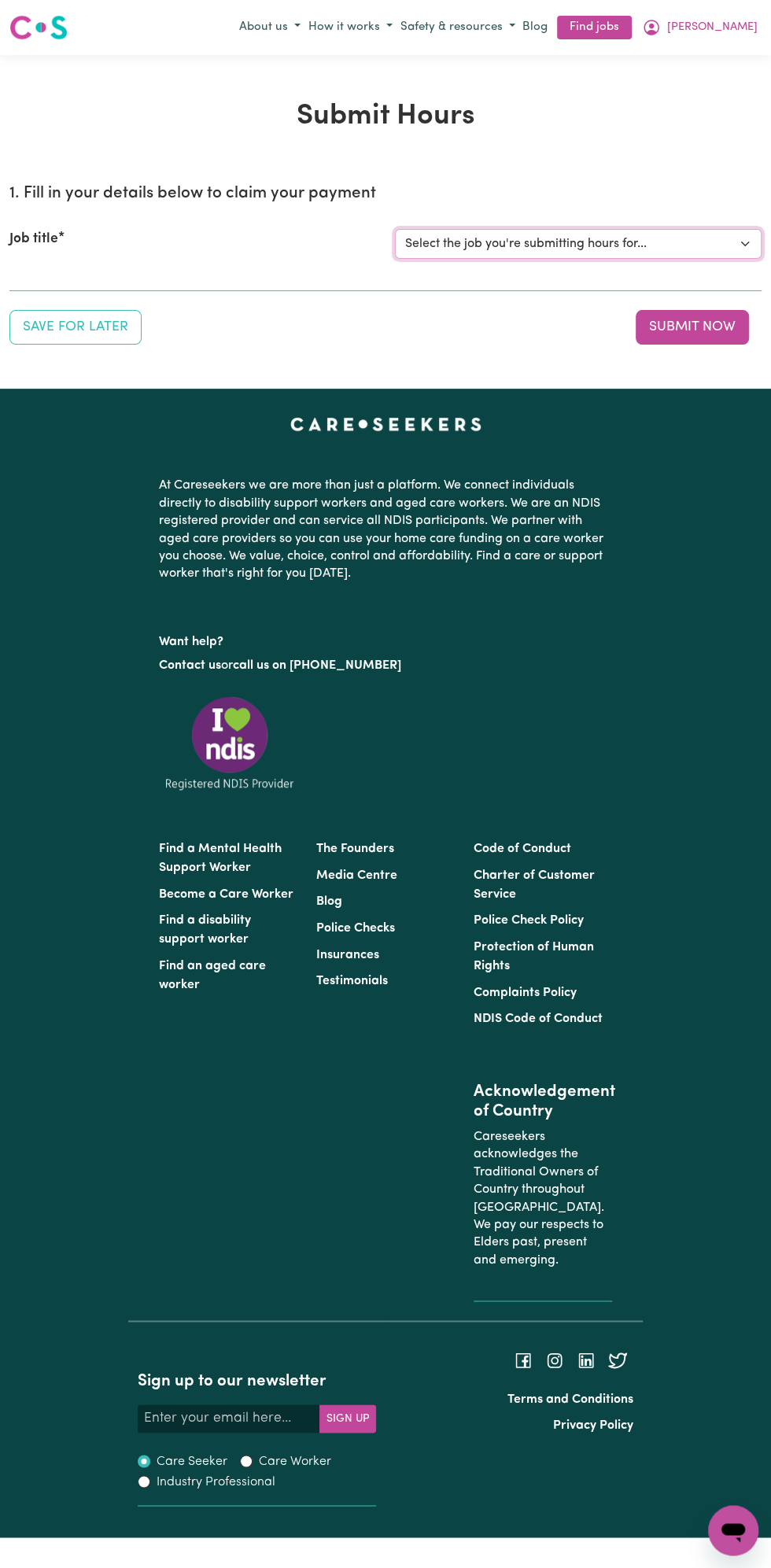
click at [567, 236] on select "Select the job you're submitting hours for... [Vartouhie ([PERSON_NAME]) [PERSO…" at bounding box center [578, 244] width 367 height 30
select select "13810"
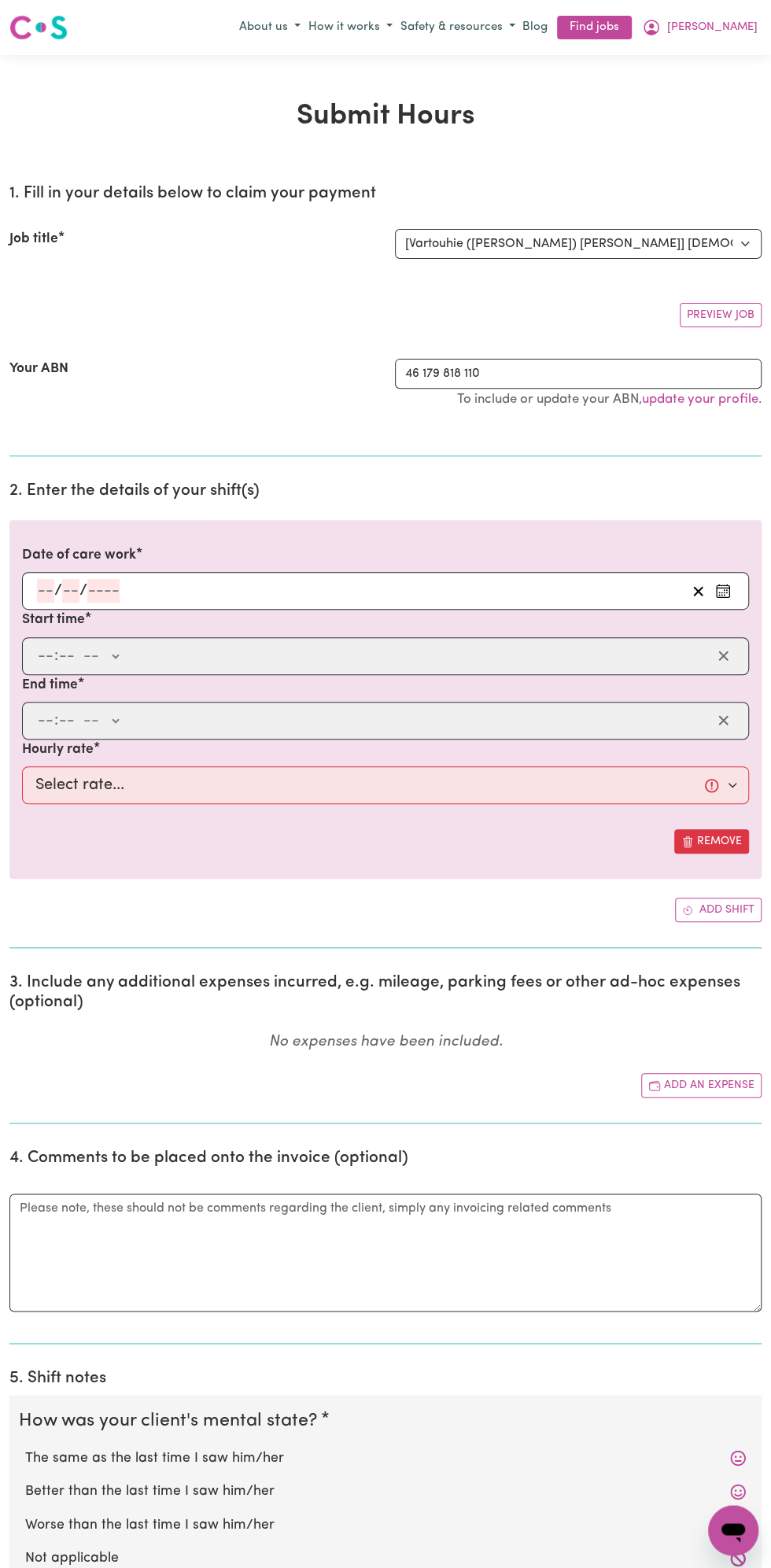
click at [101, 581] on input "number" at bounding box center [103, 591] width 32 height 24
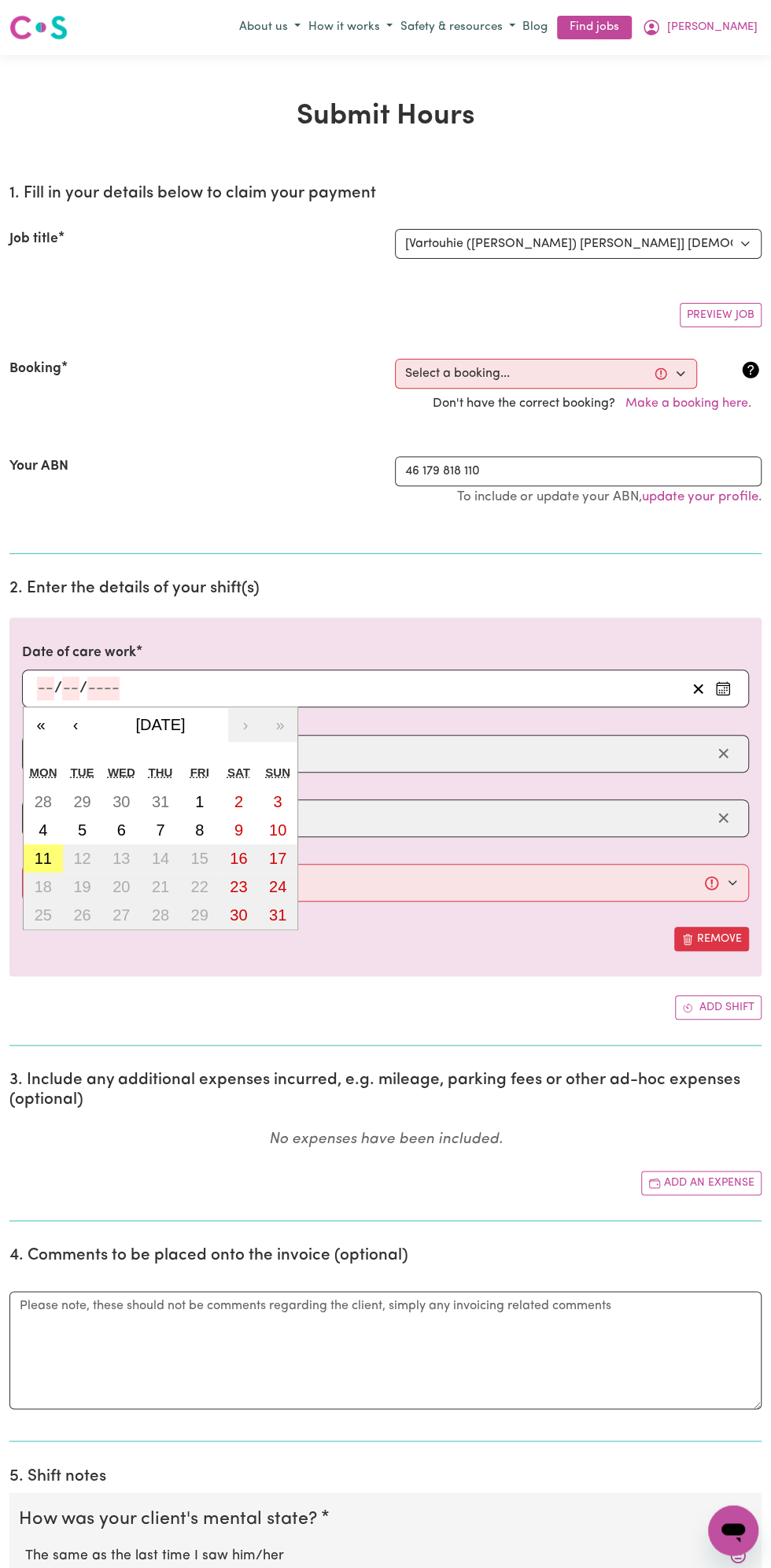
scroll to position [96, 0]
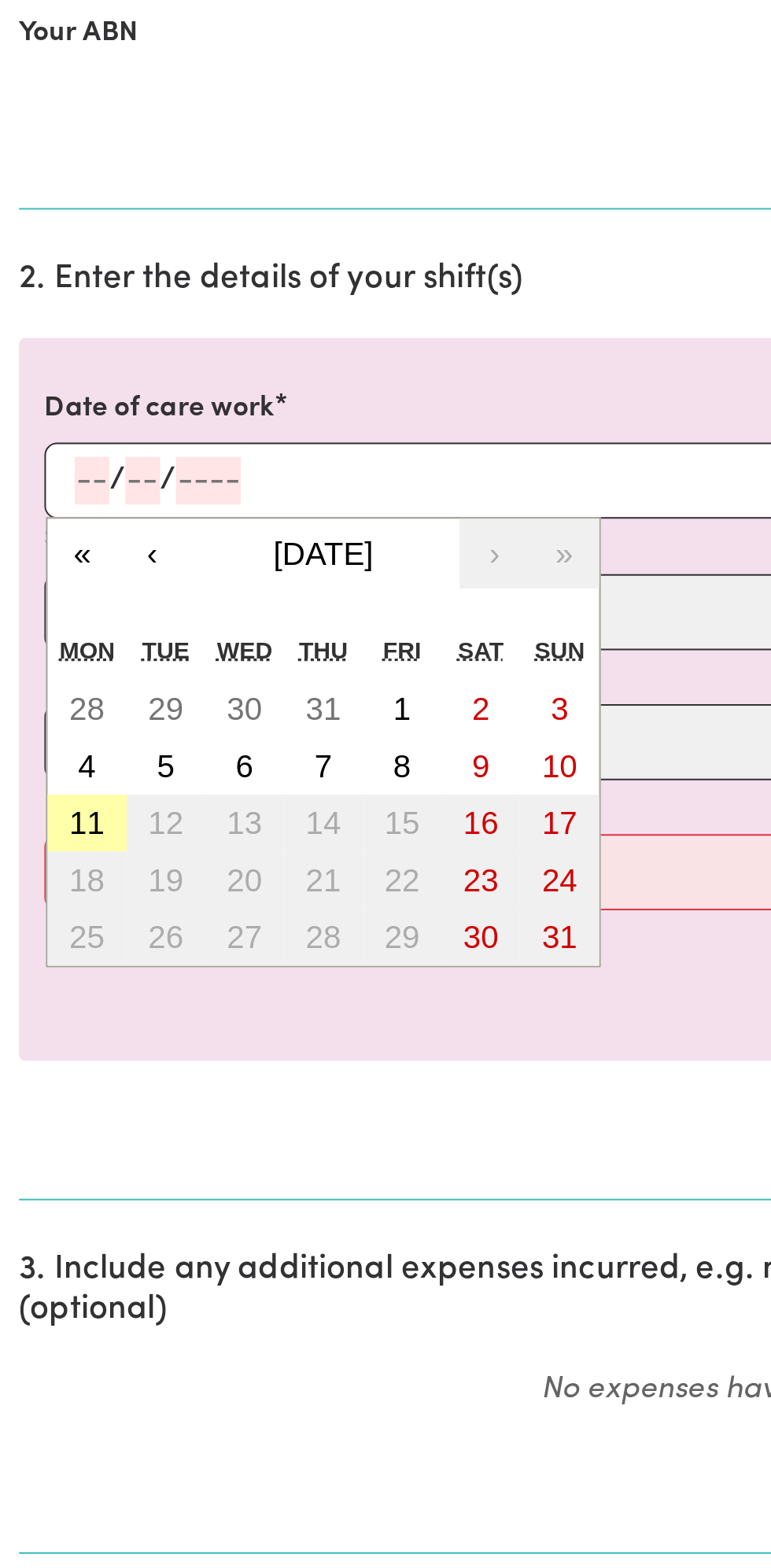
click at [47, 756] on abbr "11" at bounding box center [43, 762] width 17 height 17
type input "[DATE]"
type input "11"
type input "8"
type input "2025"
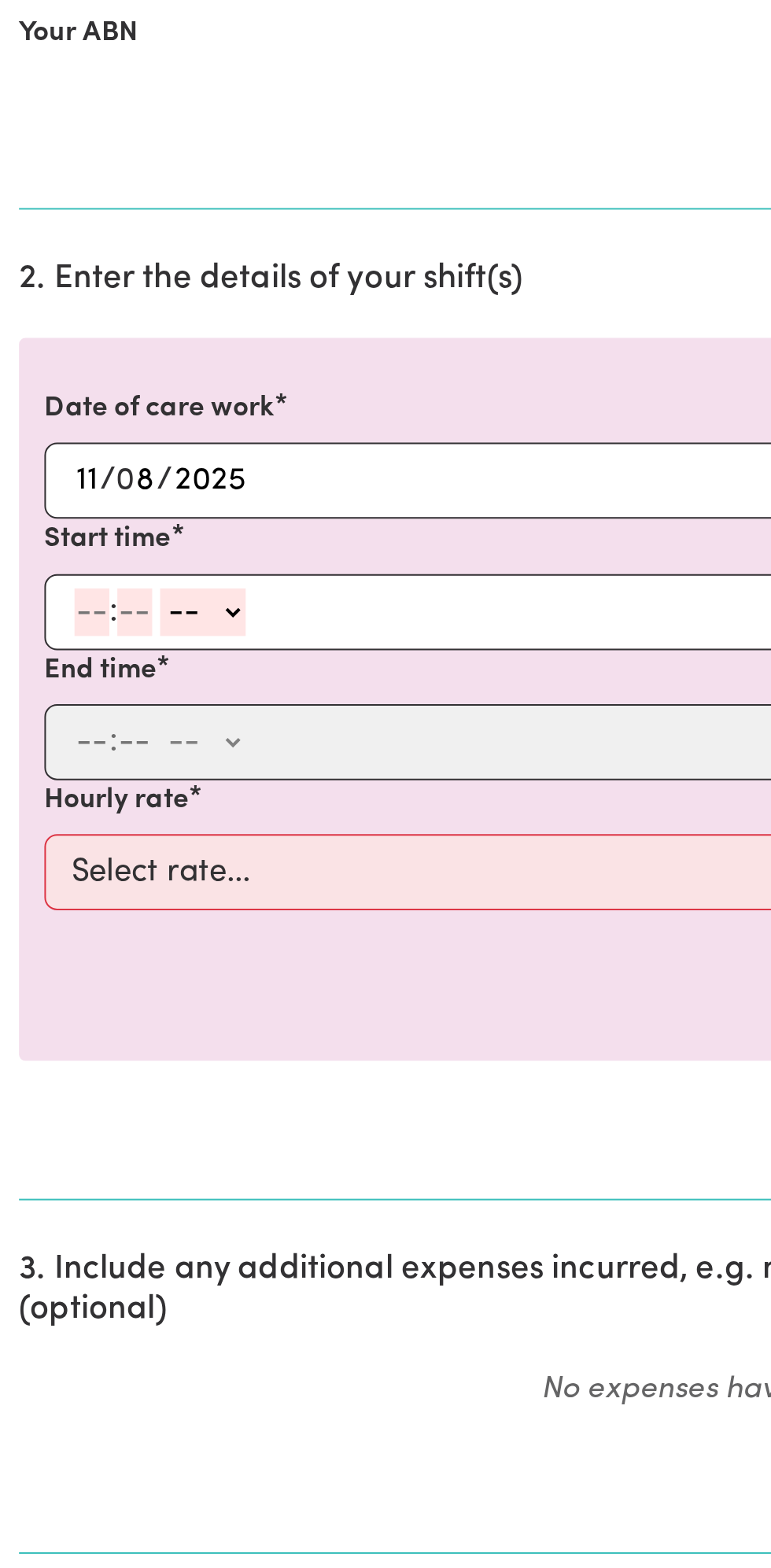
click at [39, 654] on input "number" at bounding box center [46, 658] width 17 height 24
type input "8"
type input "0"
click at [113, 653] on select "-- AM PM" at bounding box center [98, 658] width 42 height 24
select select "am"
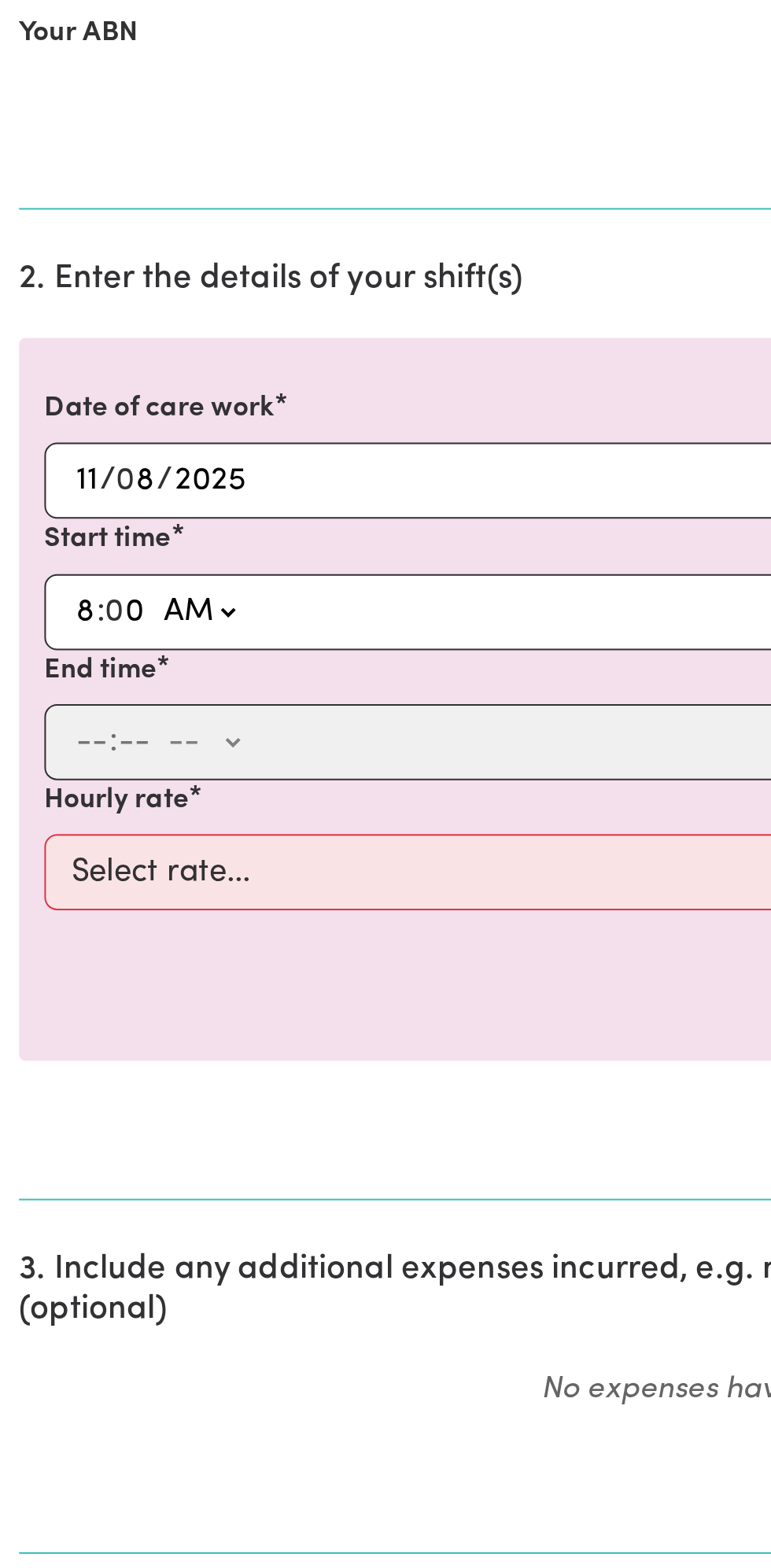
type input "08:00"
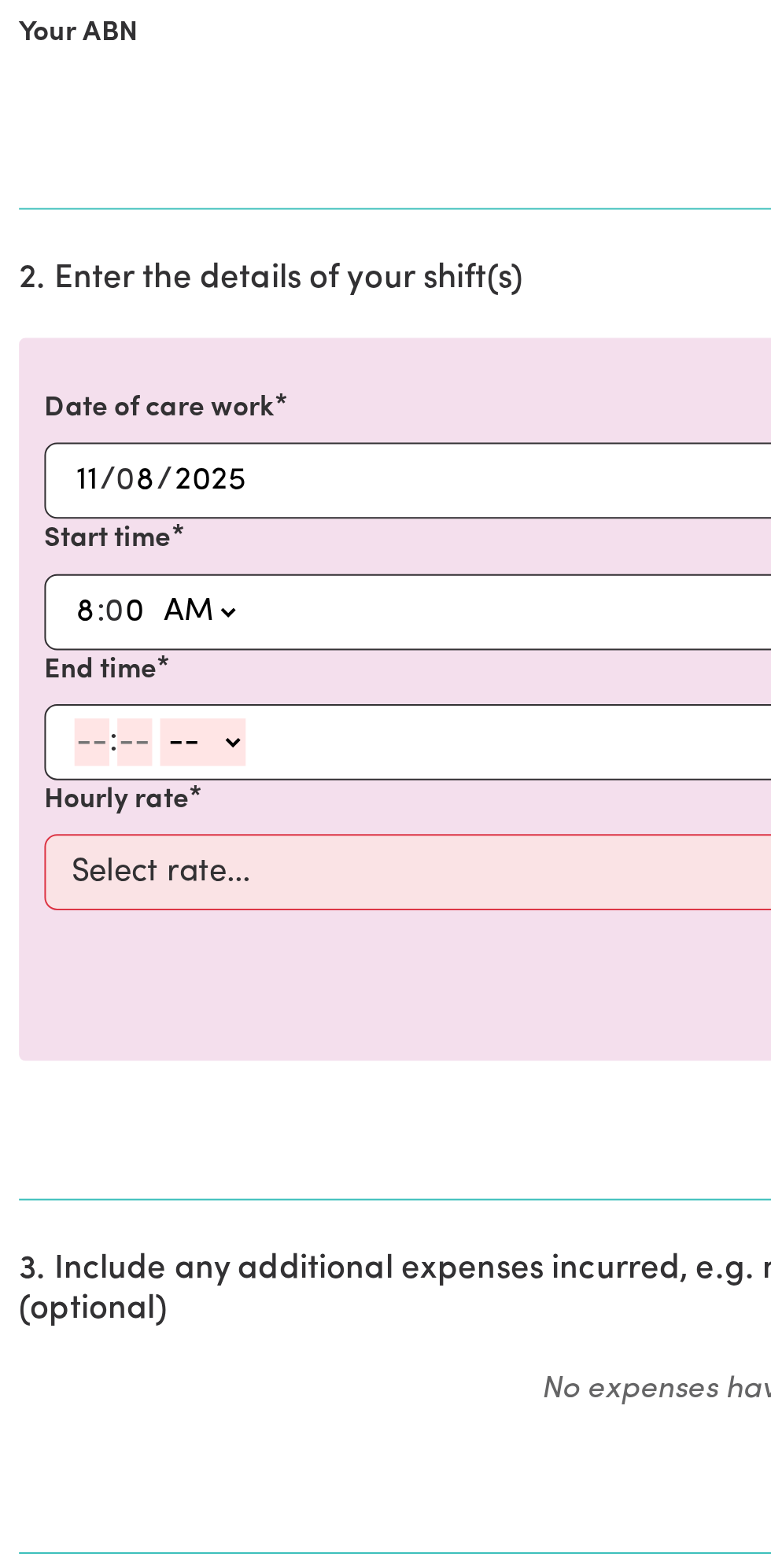
click at [37, 718] on input "number" at bounding box center [46, 722] width 17 height 24
type input "9"
type input "0"
click at [114, 713] on select "-- AM PM" at bounding box center [98, 722] width 42 height 24
select select "am"
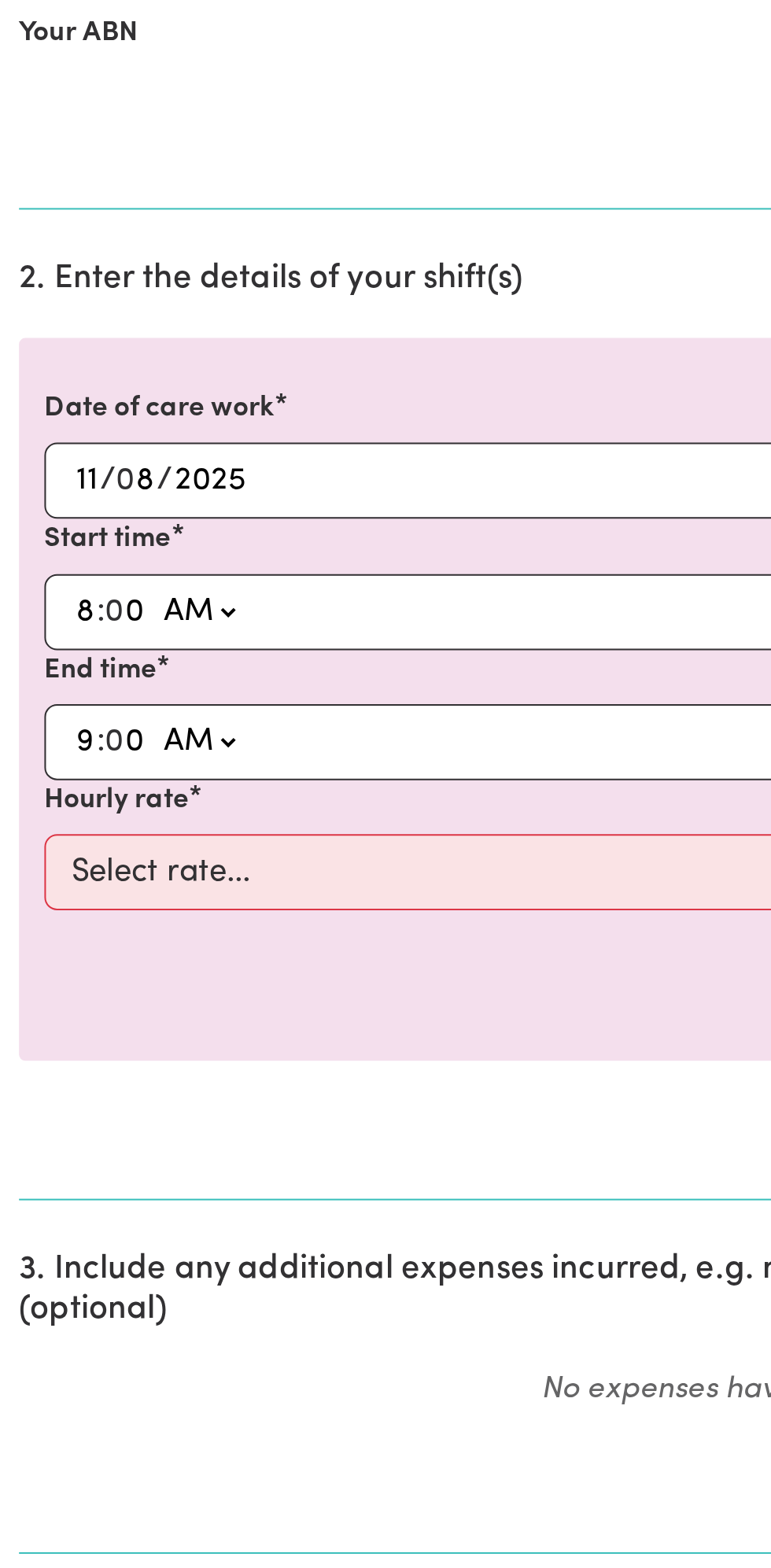
type input "09:00"
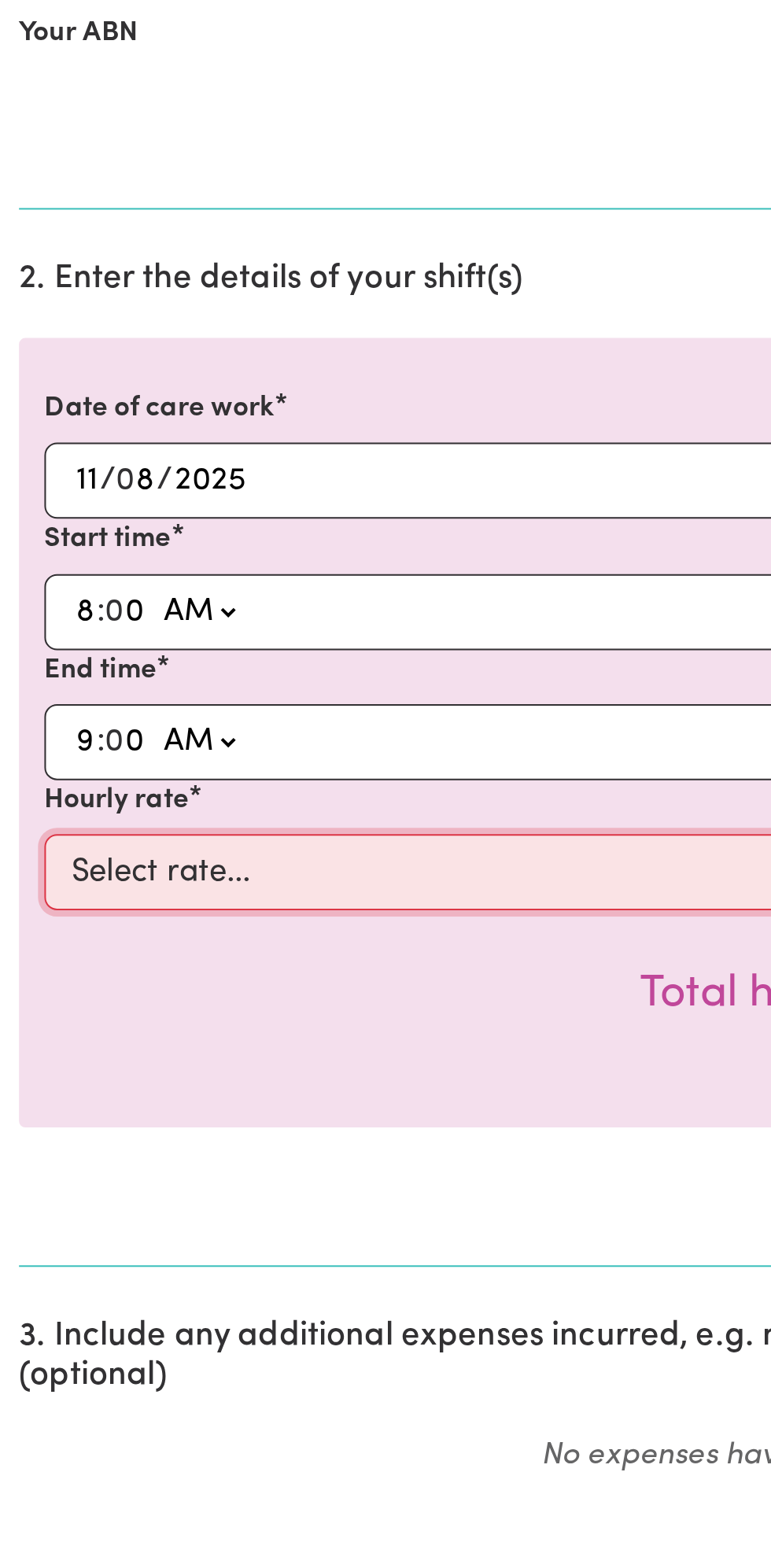
click at [79, 774] on select "Select rate... $49.00 (Weekday) $60.00 ([DATE])" at bounding box center [386, 787] width 727 height 38
select select "49-Weekday"
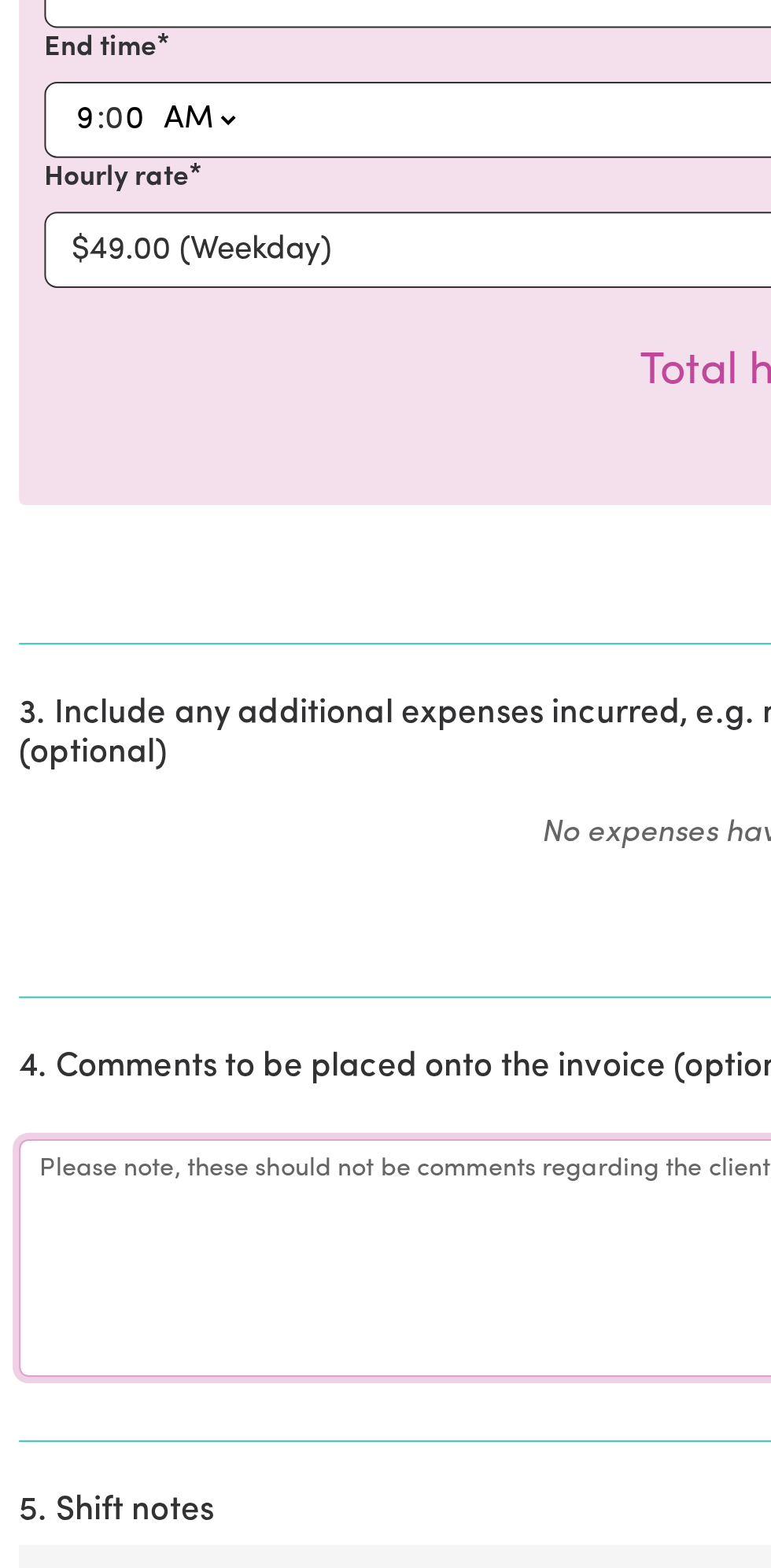
click at [64, 1274] on textarea "Comments" at bounding box center [386, 1287] width 752 height 118
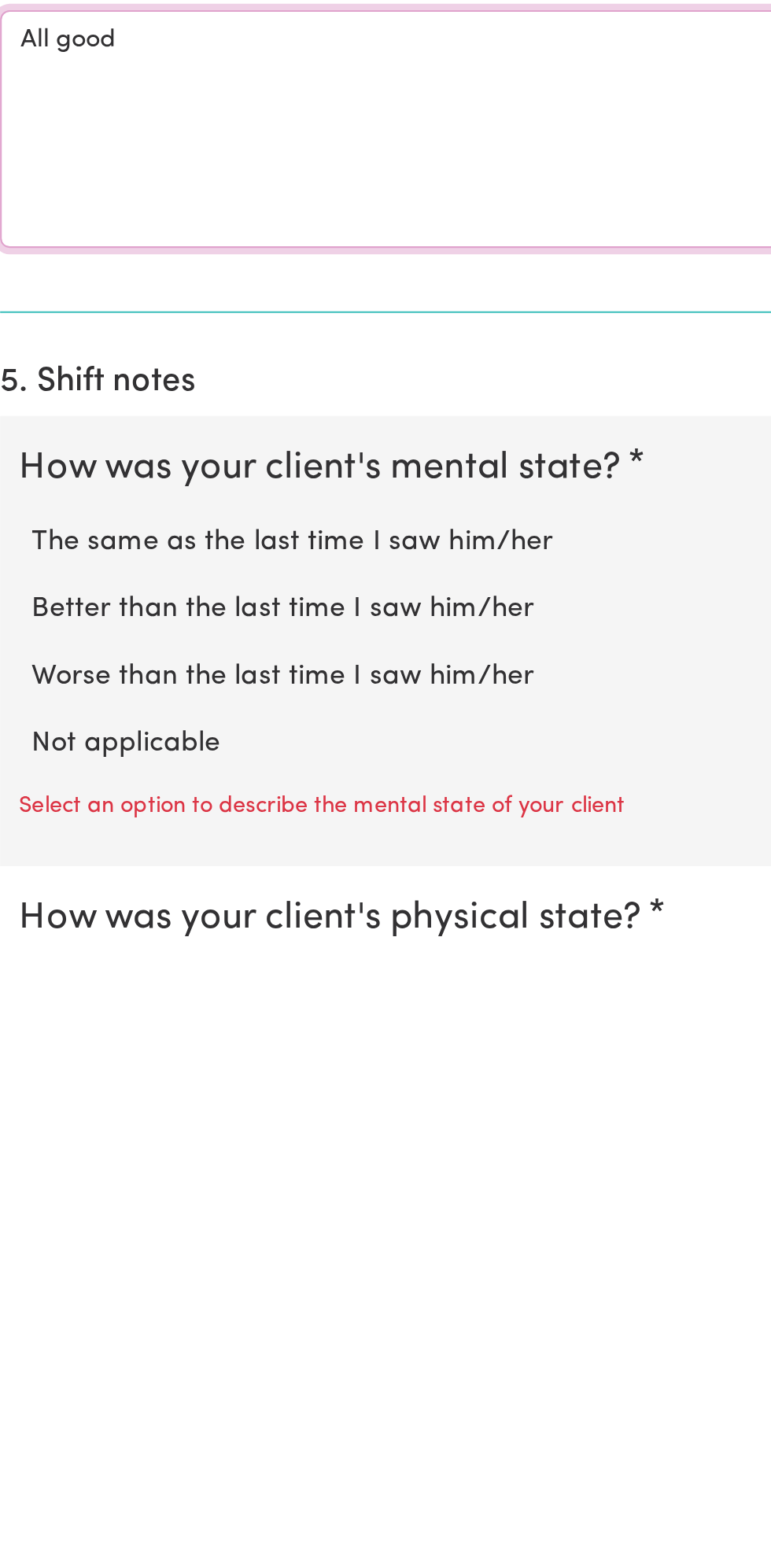
scroll to position [255, 0]
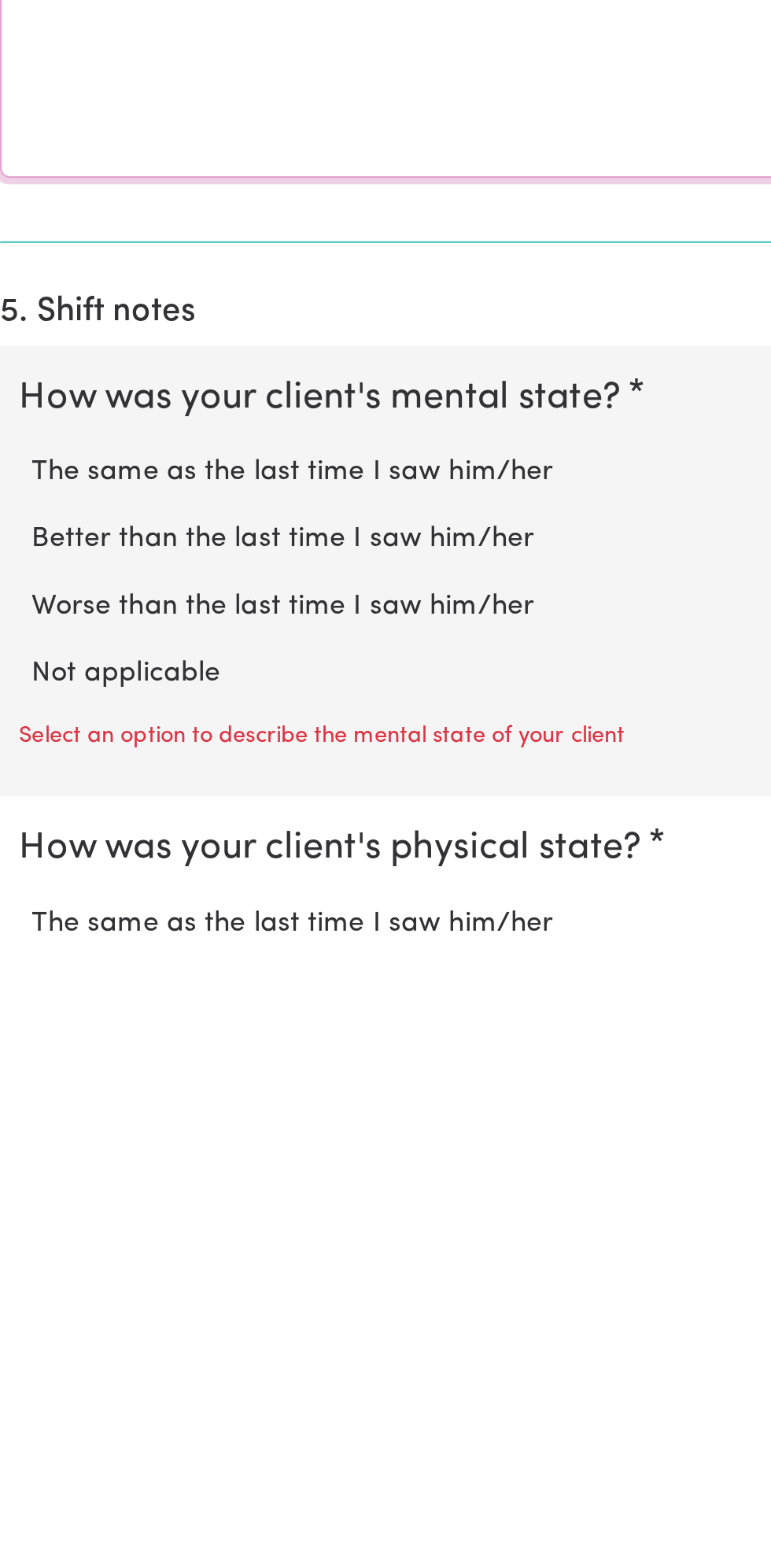
type textarea "All good"
click at [98, 1426] on label "Not applicable" at bounding box center [386, 1433] width 721 height 20
click at [25, 1423] on input "Not applicable" at bounding box center [24, 1422] width 1 height 1
radio input "true"
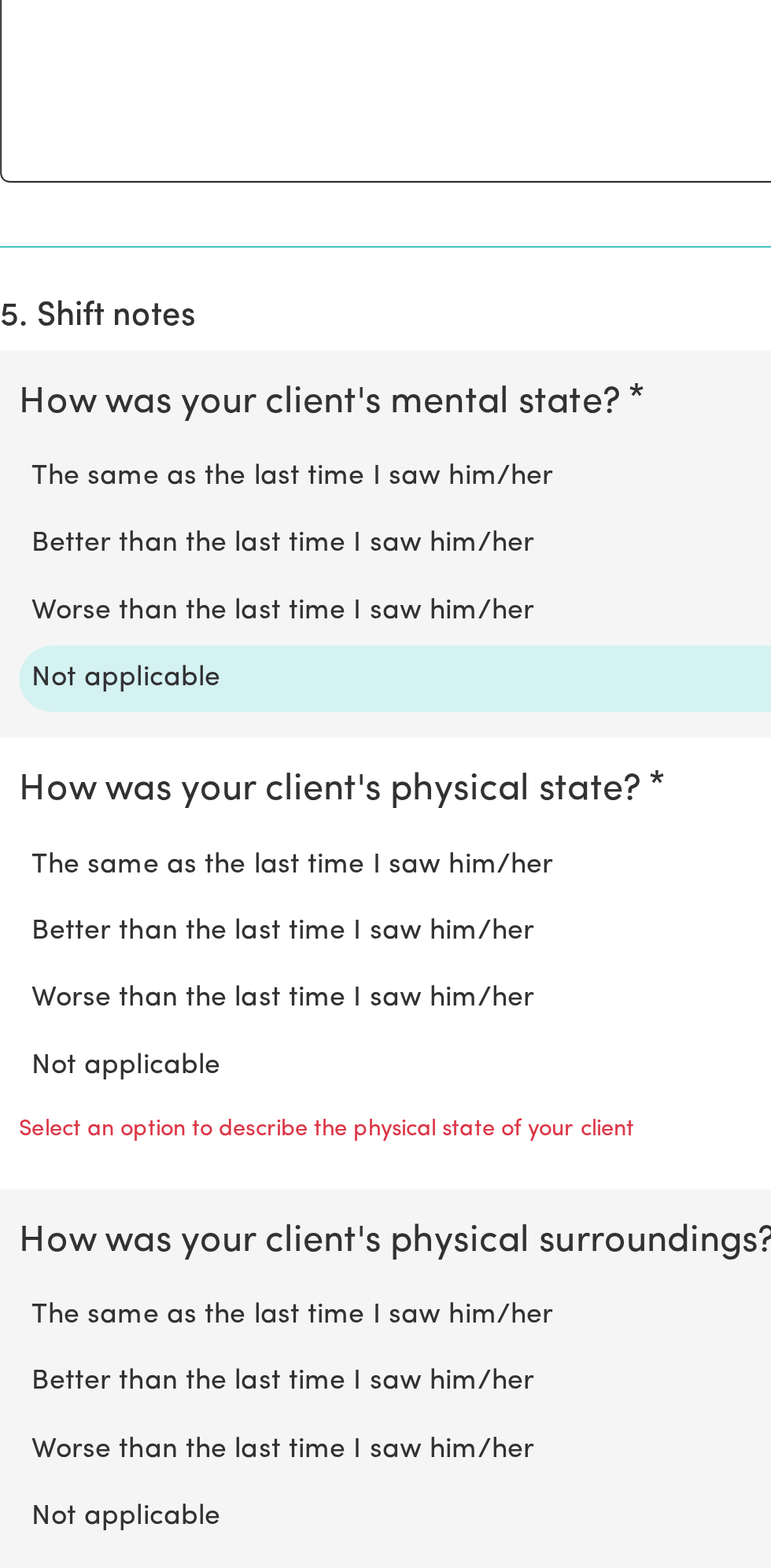
scroll to position [568, 0]
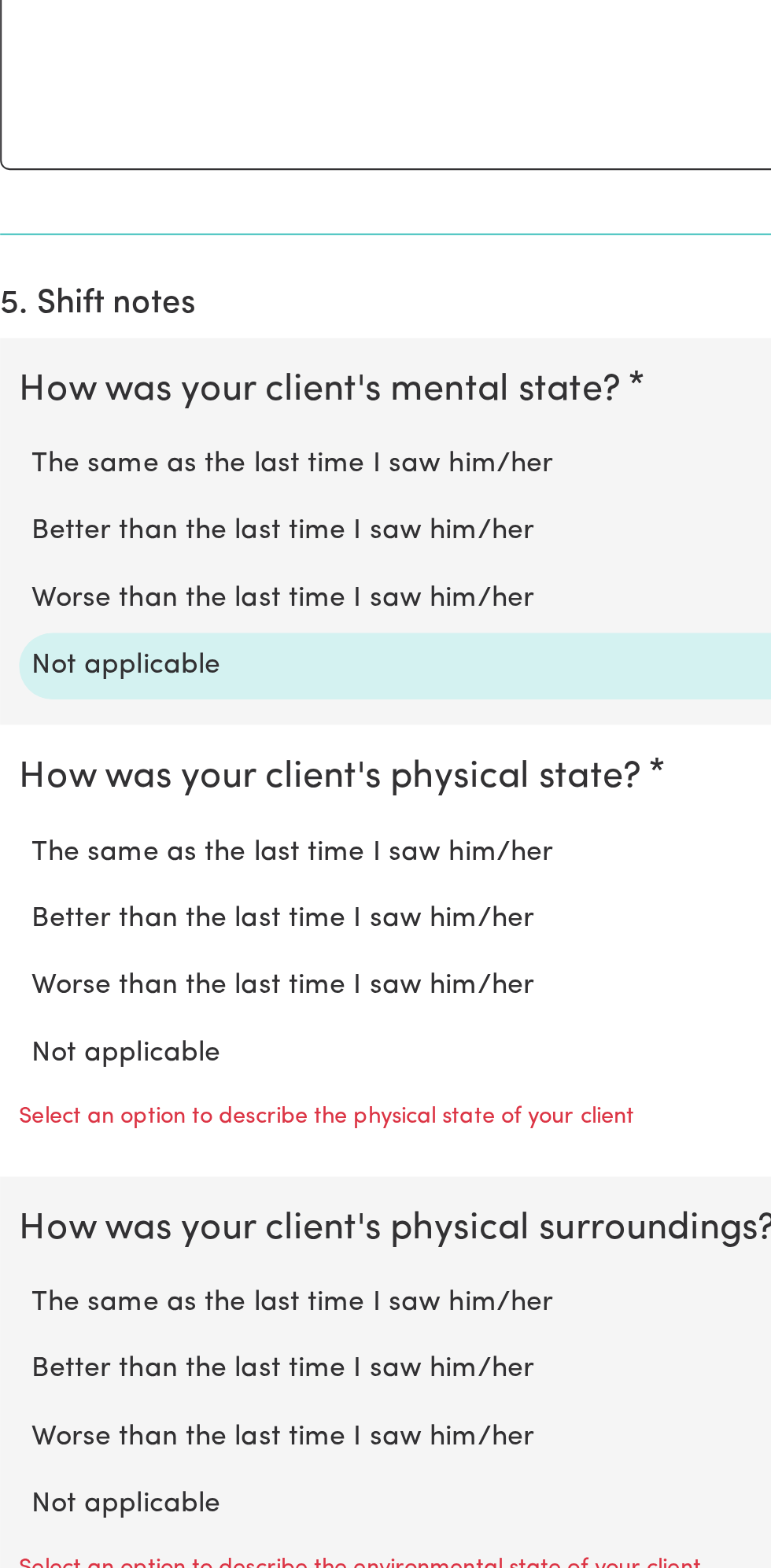
click at [95, 1303] on label "Not applicable" at bounding box center [386, 1313] width 721 height 20
click at [25, 1302] on input "Not applicable" at bounding box center [24, 1302] width 1 height 1
radio input "true"
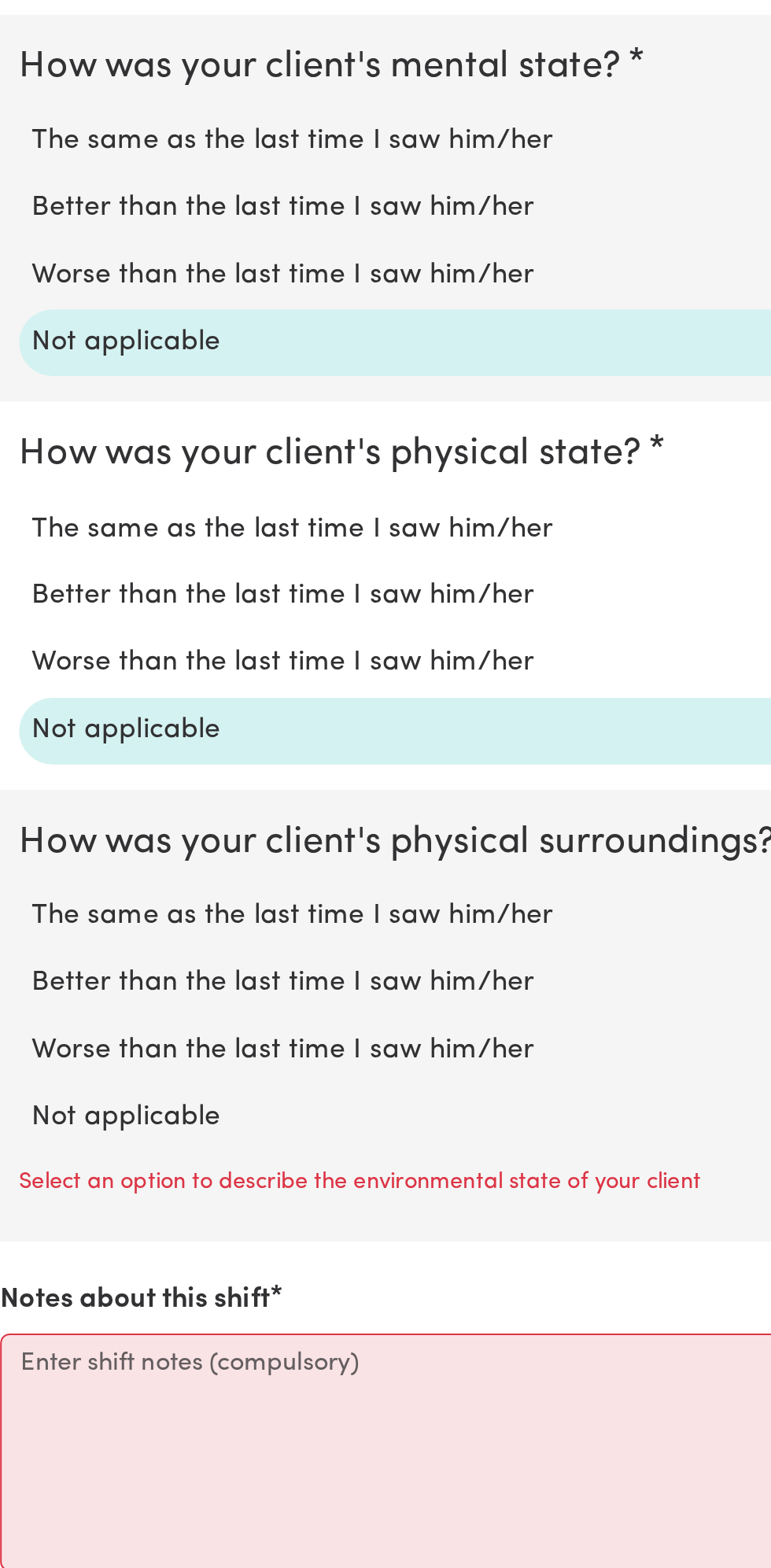
scroll to position [748, 0]
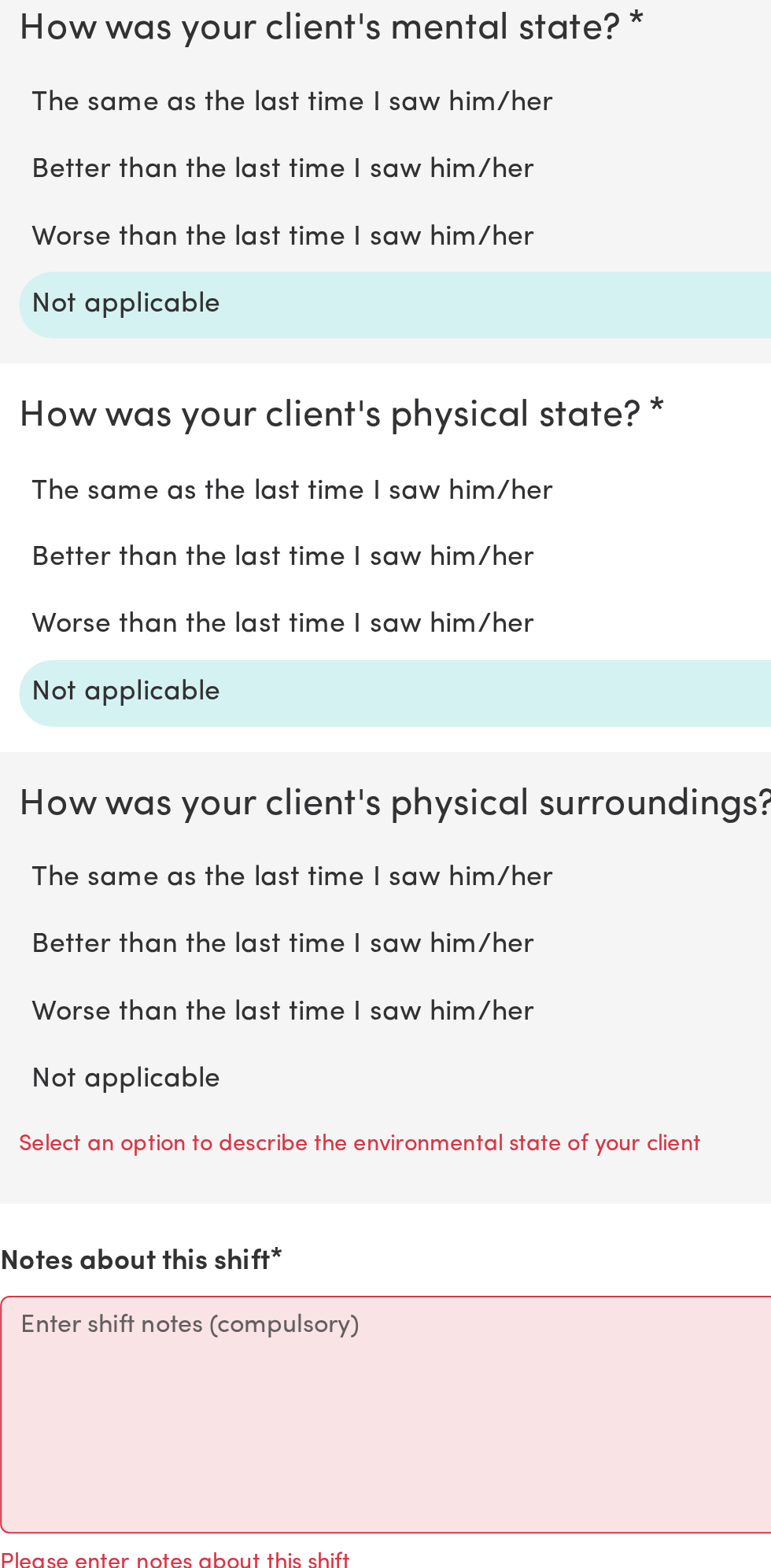
click at [93, 1315] on label "Not applicable" at bounding box center [386, 1325] width 721 height 20
click at [25, 1314] on input "Not applicable" at bounding box center [24, 1314] width 1 height 1
radio input "true"
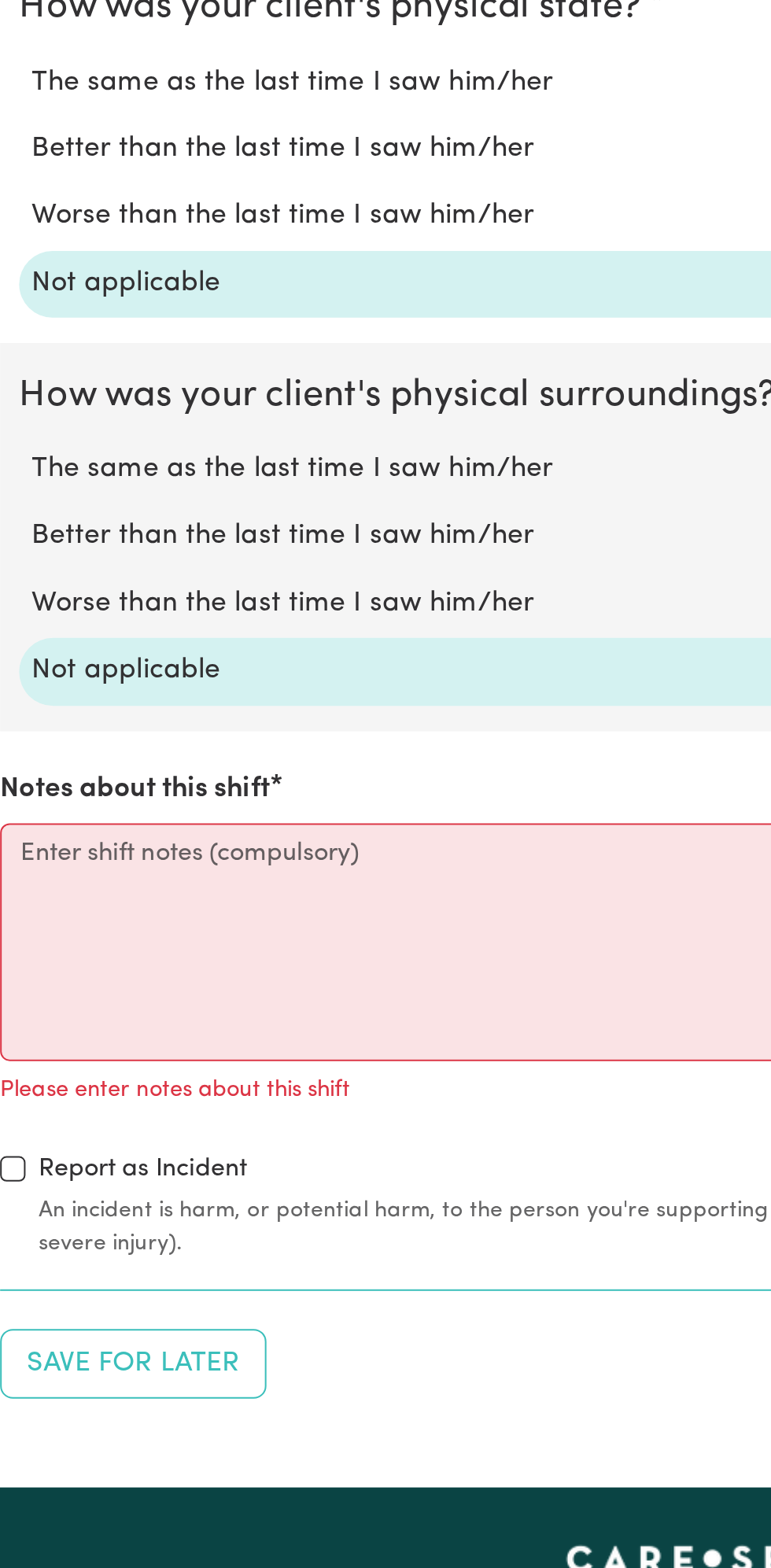
scroll to position [972, 0]
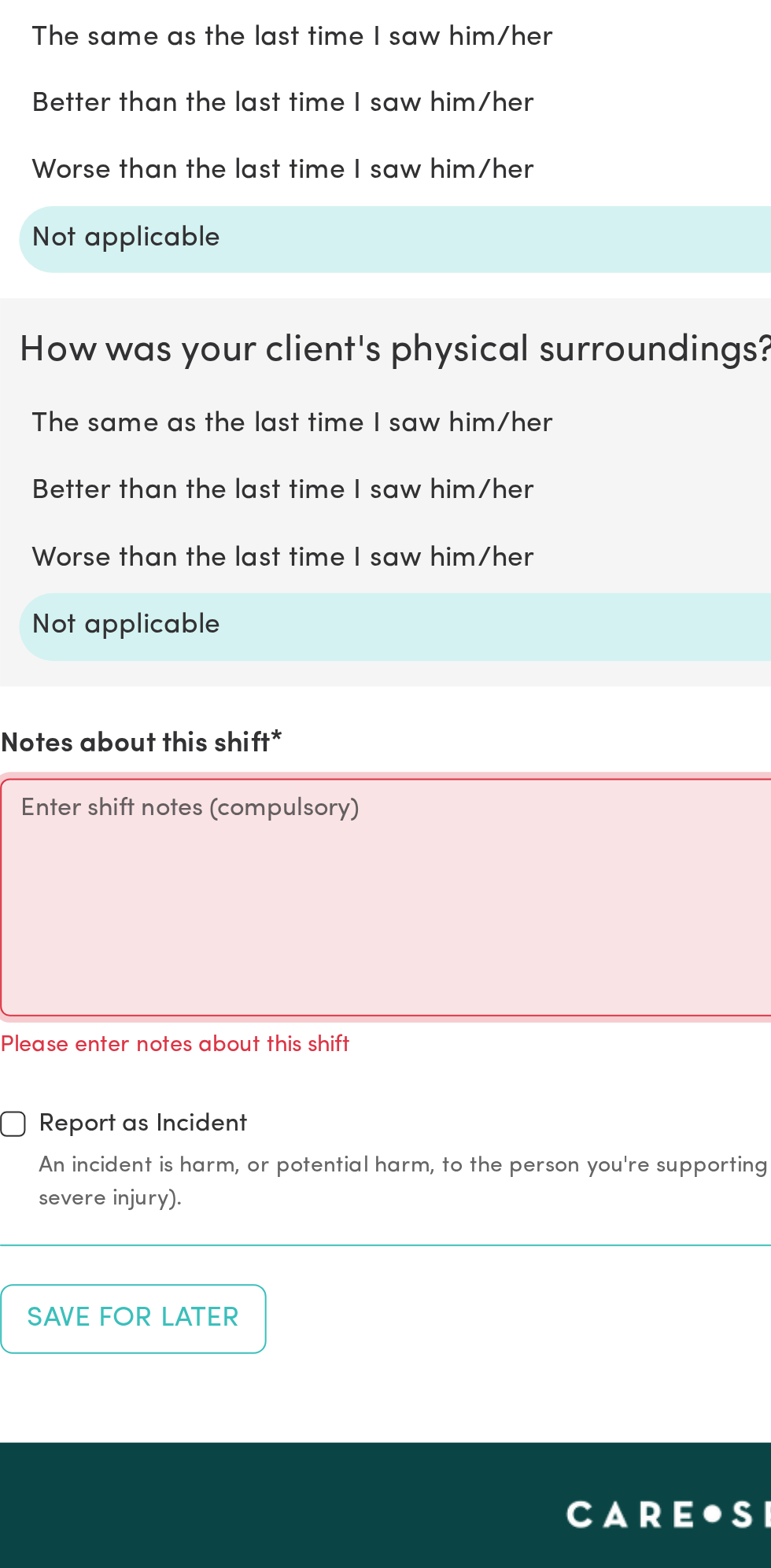
click at [90, 1202] on textarea "Notes about this shift" at bounding box center [386, 1235] width 752 height 118
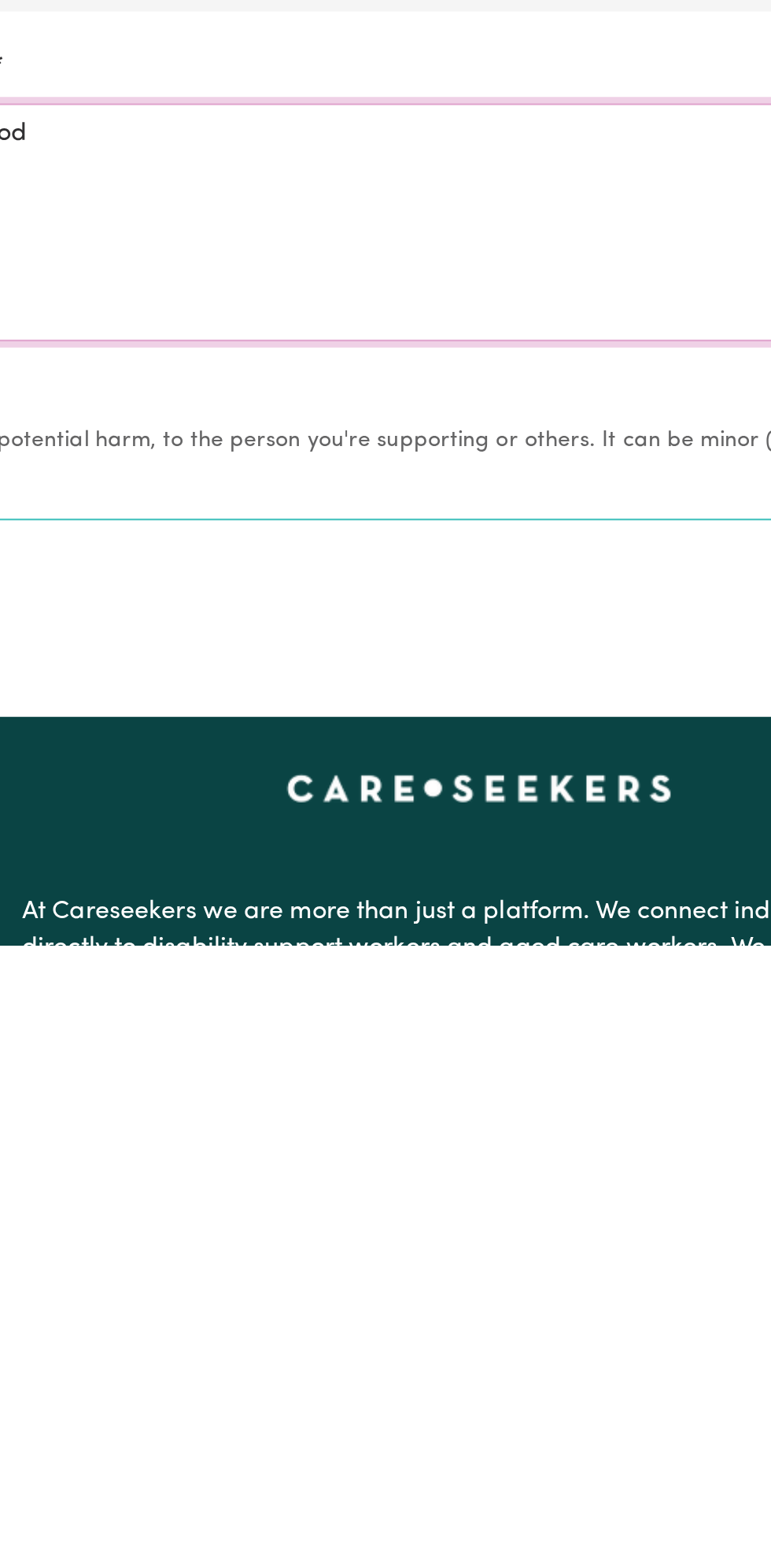
scroll to position [1002, 0]
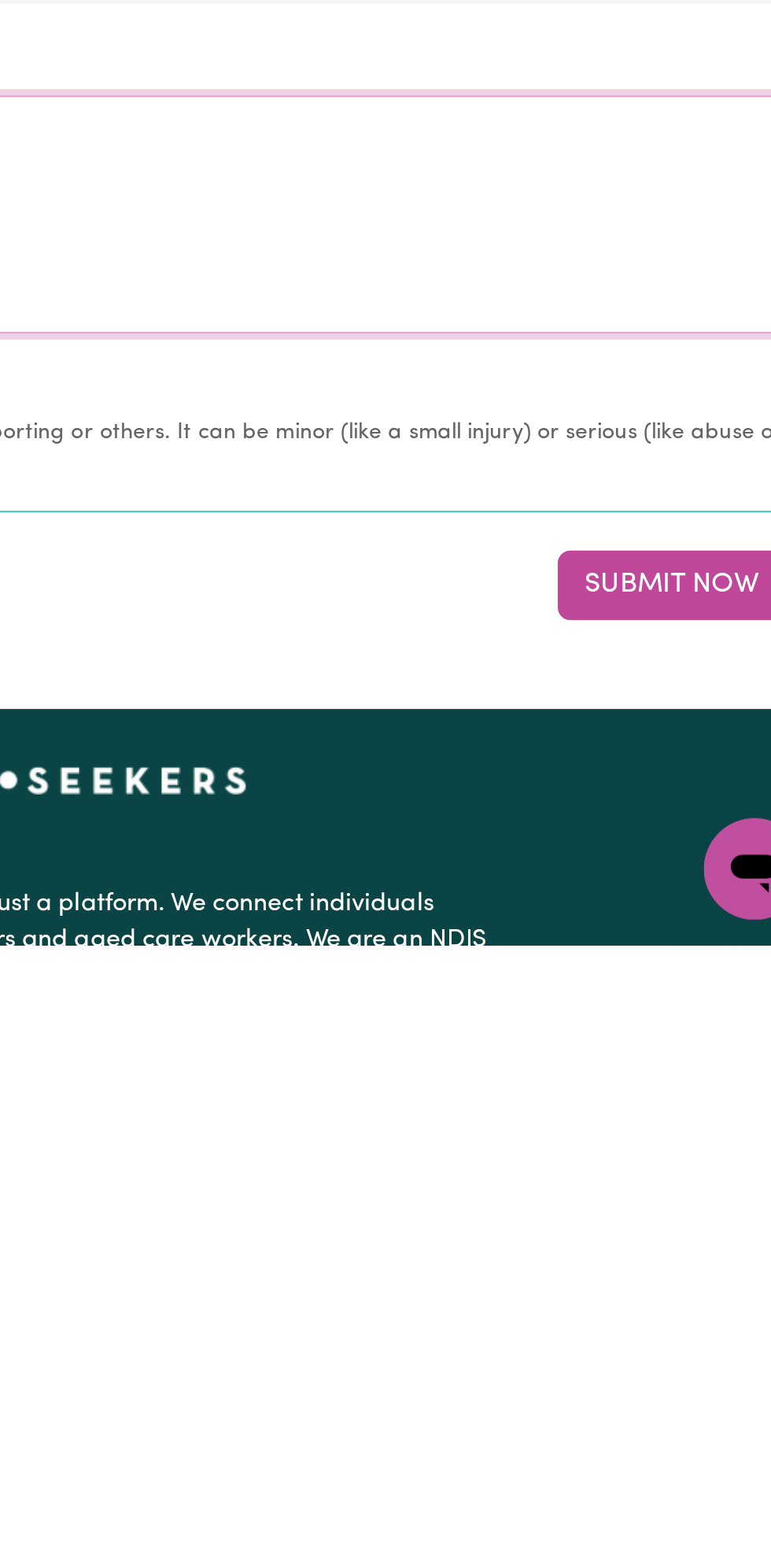
type textarea "Nothing change all good"
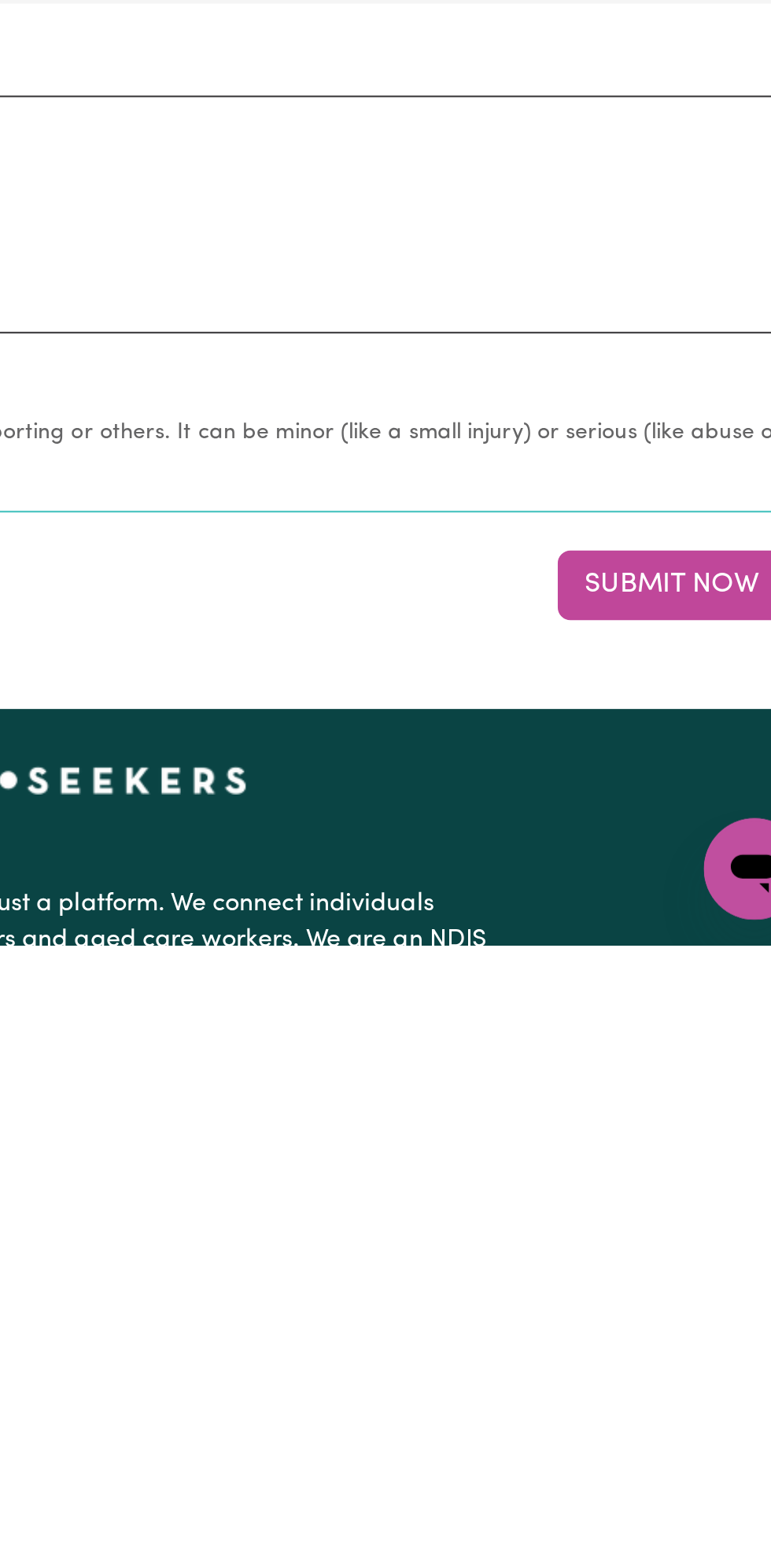
click at [689, 1372] on button "Submit Now" at bounding box center [692, 1389] width 113 height 35
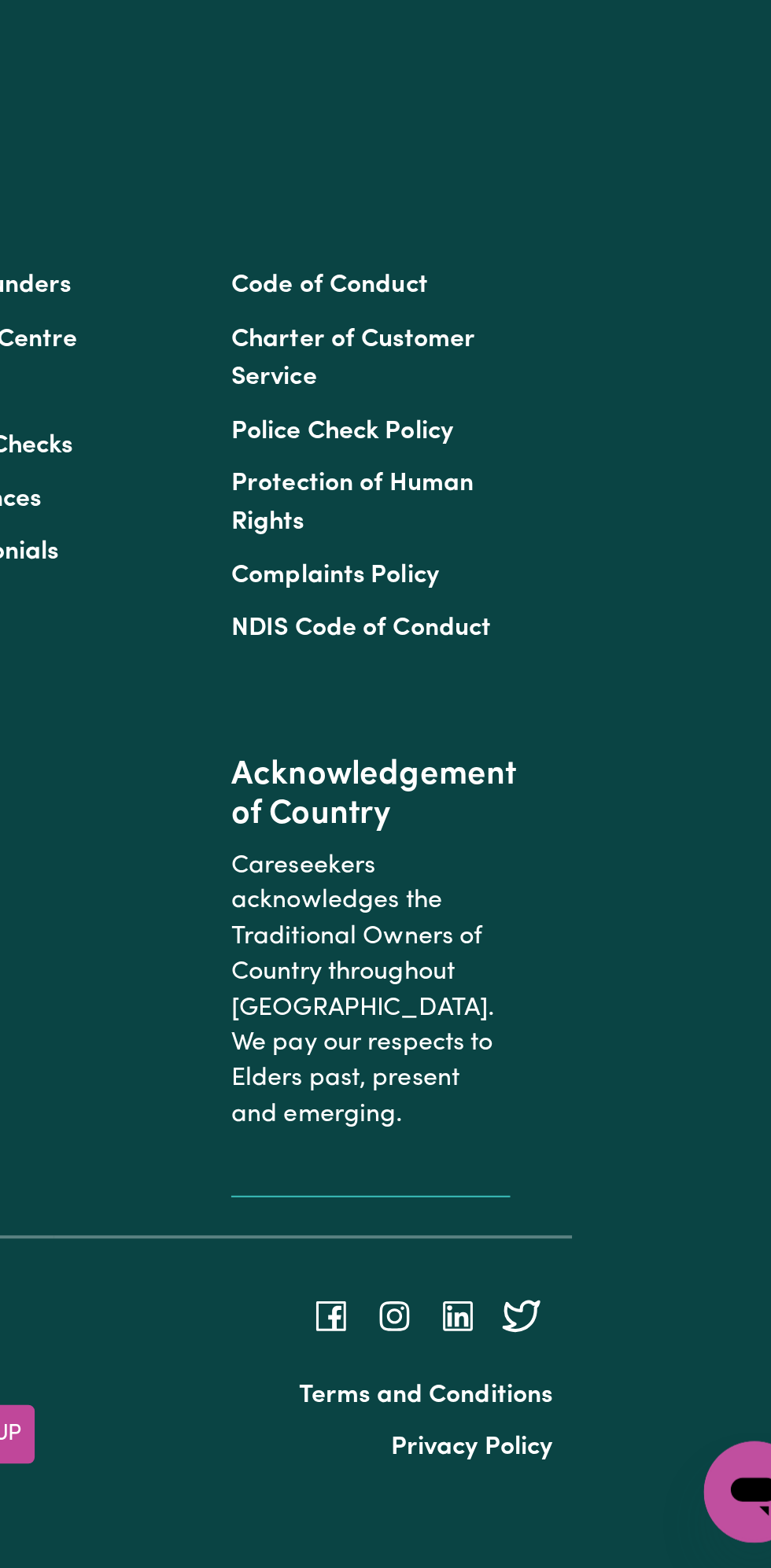
scroll to position [0, 0]
